Goal: Task Accomplishment & Management: Manage account settings

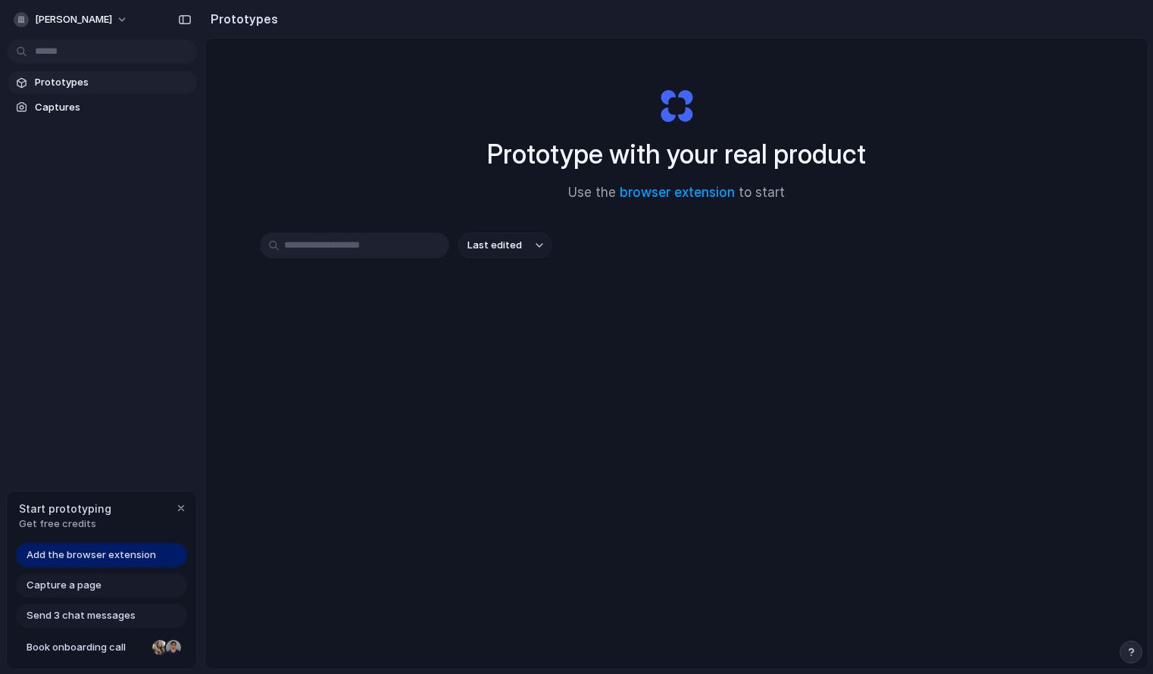
click at [56, 89] on span "Prototypes" at bounding box center [113, 82] width 156 height 15
click at [501, 245] on span "Last edited" at bounding box center [494, 245] width 55 height 15
click at [314, 177] on div "Last edited Last created Alphabetical" at bounding box center [576, 337] width 1153 height 674
click at [81, 557] on span "Add the browser extension" at bounding box center [92, 555] width 130 height 15
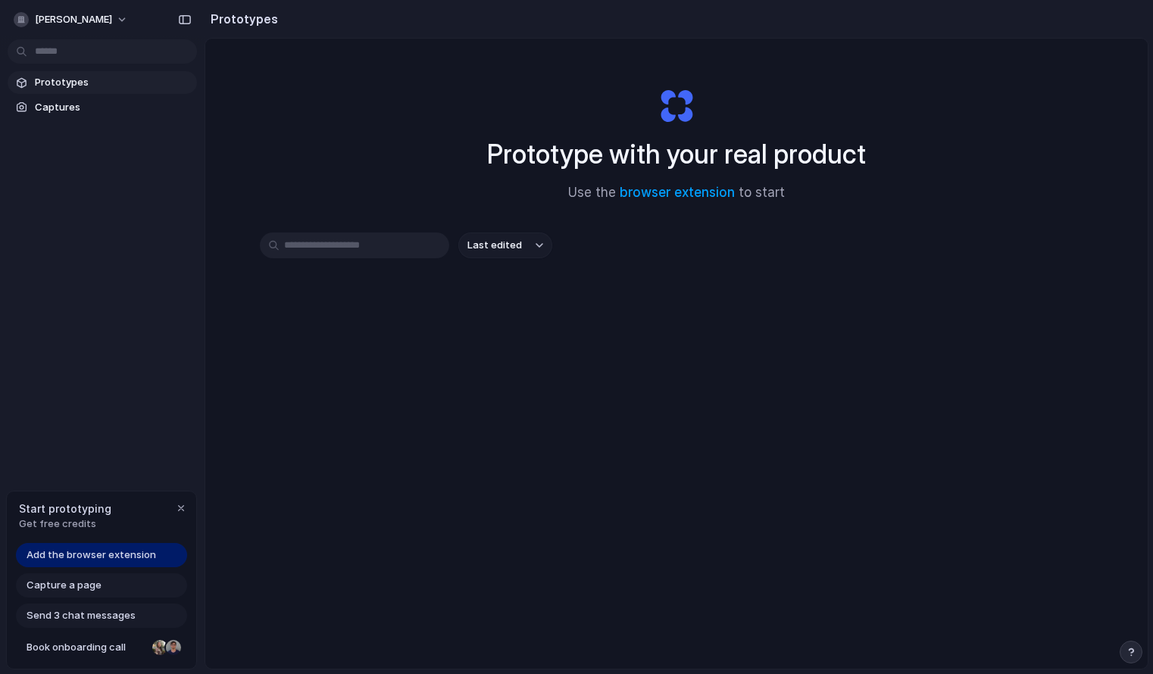
click at [53, 588] on span "Capture a page" at bounding box center [64, 585] width 75 height 15
drag, startPoint x: 102, startPoint y: 395, endPoint x: 154, endPoint y: 337, distance: 77.2
click at [102, 395] on div "bryan-seo Prototypes Captures Start prototyping Get free credits Add the browse…" at bounding box center [102, 337] width 204 height 674
click at [227, 23] on h2 "Prototypes" at bounding box center [240, 19] width 73 height 18
click at [62, 86] on span "Prototypes" at bounding box center [113, 82] width 156 height 15
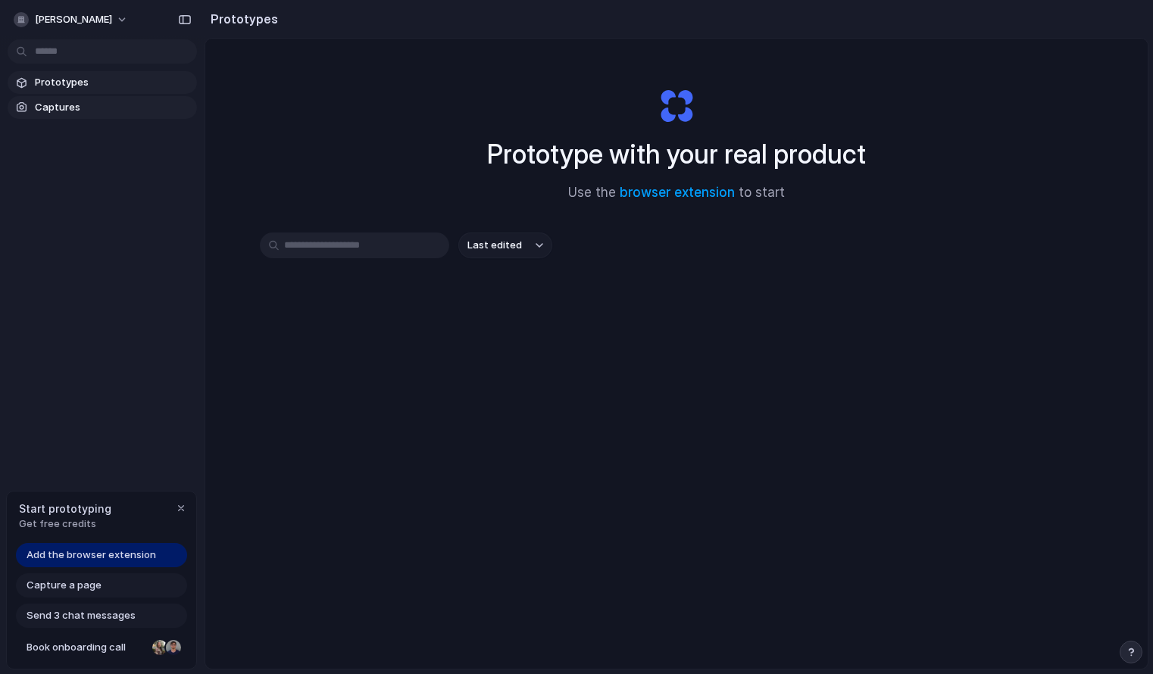
click at [45, 109] on span "Captures" at bounding box center [113, 107] width 156 height 15
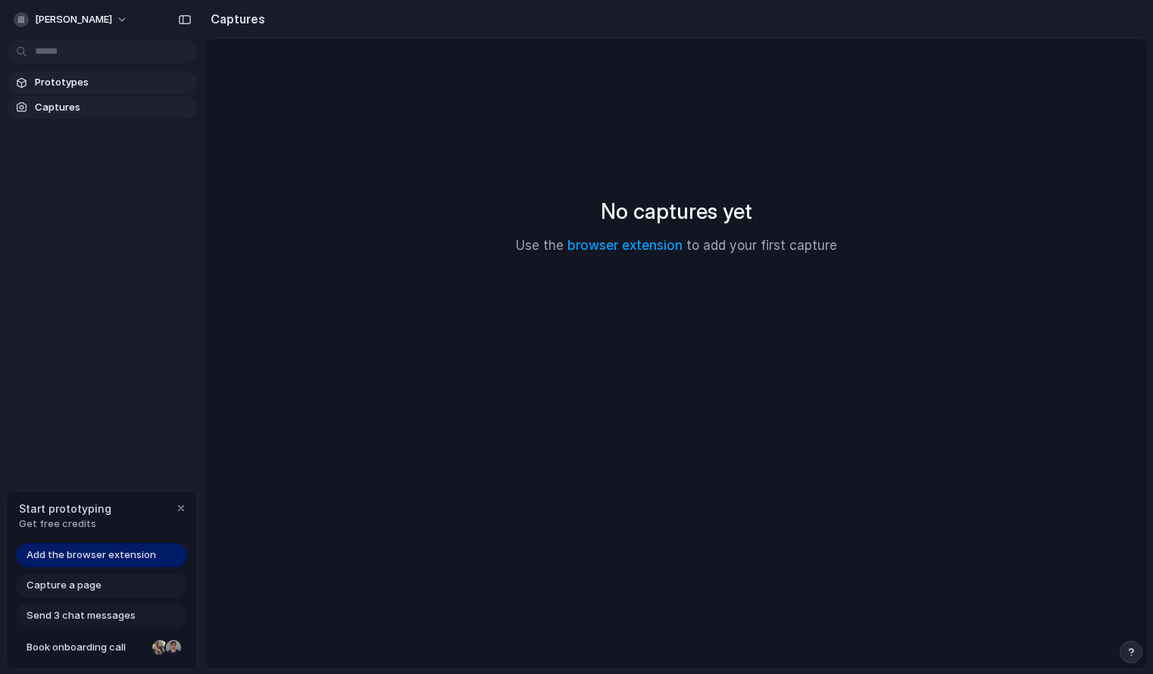
click at [45, 86] on span "Prototypes" at bounding box center [113, 82] width 156 height 15
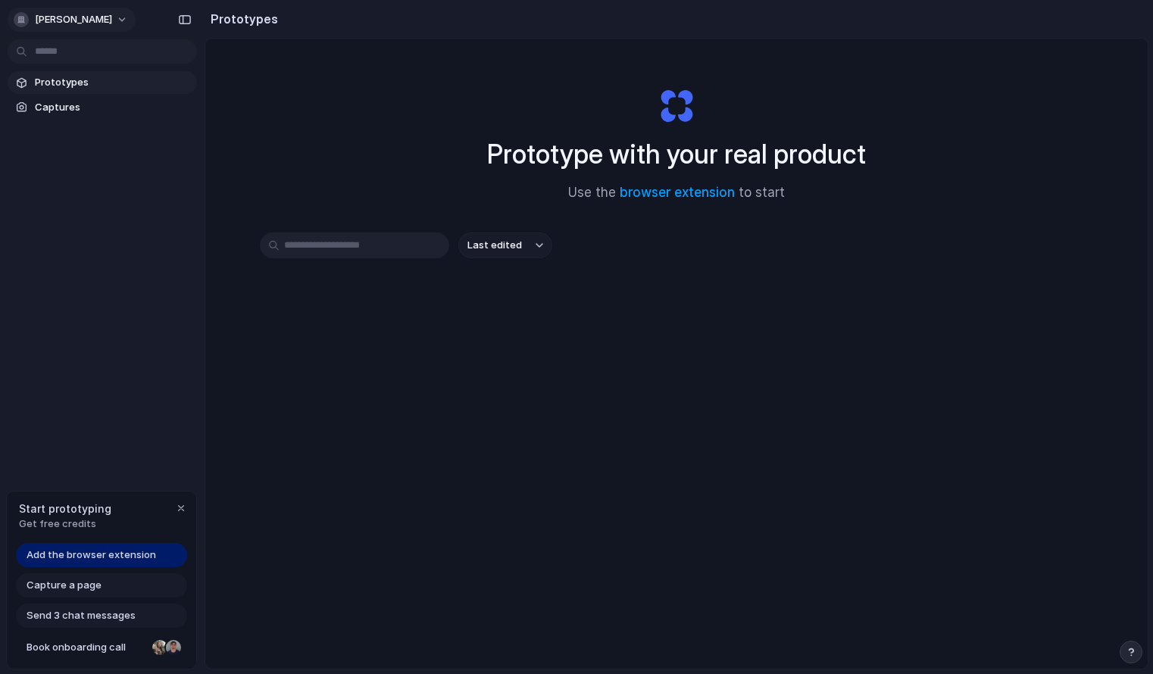
click at [48, 22] on span "[PERSON_NAME]" at bounding box center [73, 19] width 77 height 15
click at [412, 73] on div "Settings Invite members Change theme Sign out" at bounding box center [576, 337] width 1153 height 674
click at [55, 13] on span "[PERSON_NAME]" at bounding box center [73, 19] width 77 height 15
click at [72, 127] on span "Sign out" at bounding box center [55, 126] width 40 height 15
